Goal: Information Seeking & Learning: Understand process/instructions

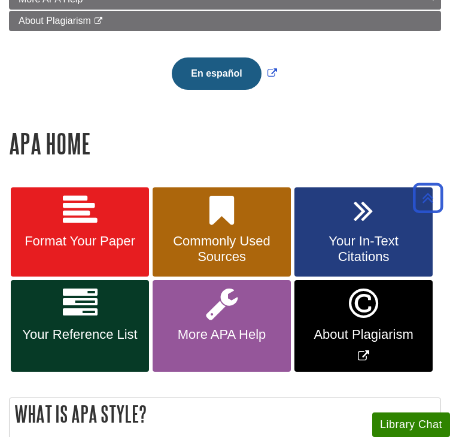
scroll to position [326, 0]
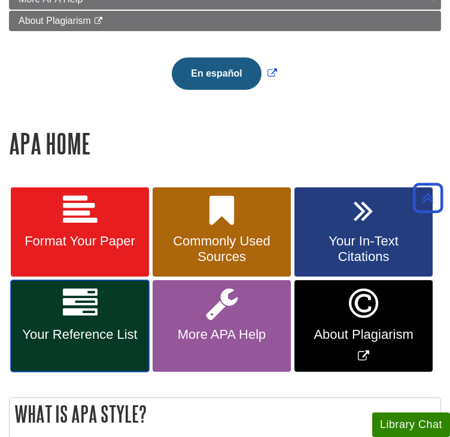
click at [115, 340] on link "Your Reference List" at bounding box center [80, 326] width 138 height 92
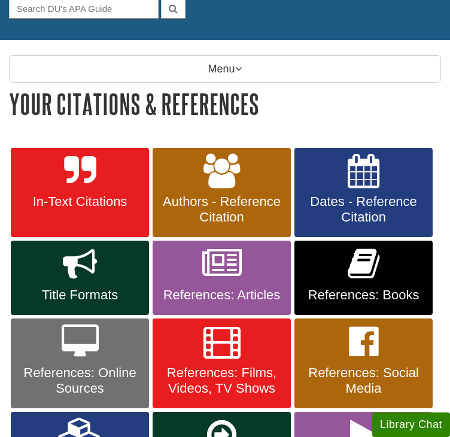
scroll to position [128, 0]
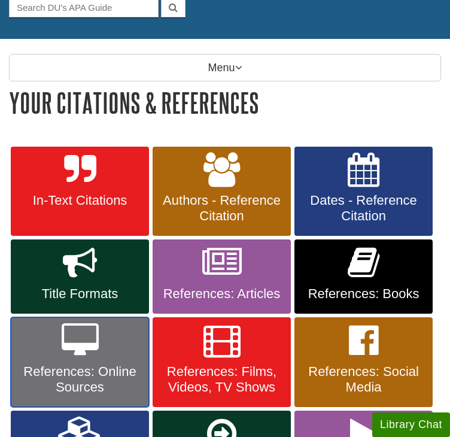
click at [75, 348] on icon at bounding box center [80, 340] width 37 height 35
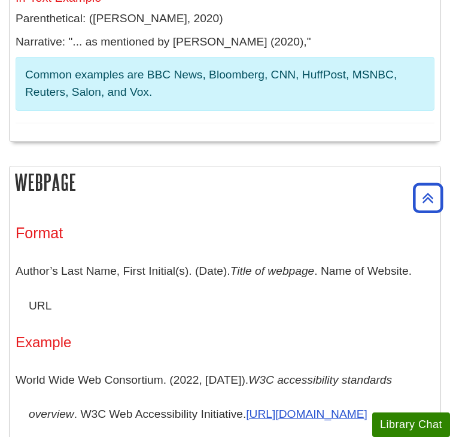
scroll to position [586, 0]
